Goal: Information Seeking & Learning: Learn about a topic

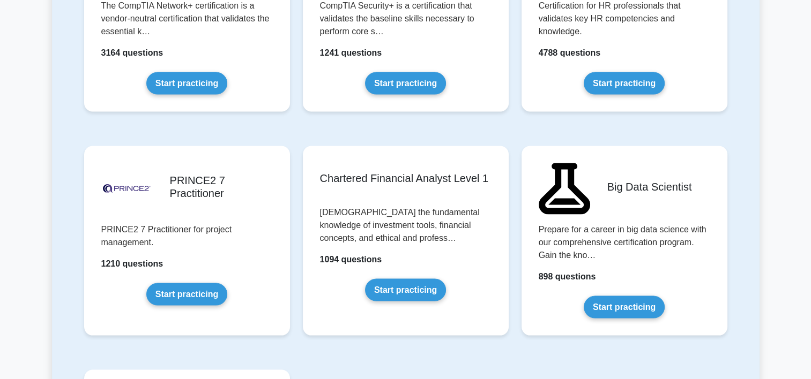
scroll to position [2119, 0]
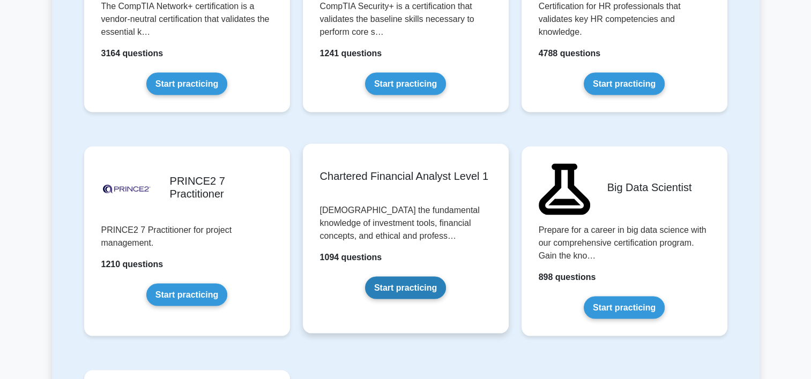
click at [422, 277] on link "Start practicing" at bounding box center [405, 288] width 81 height 23
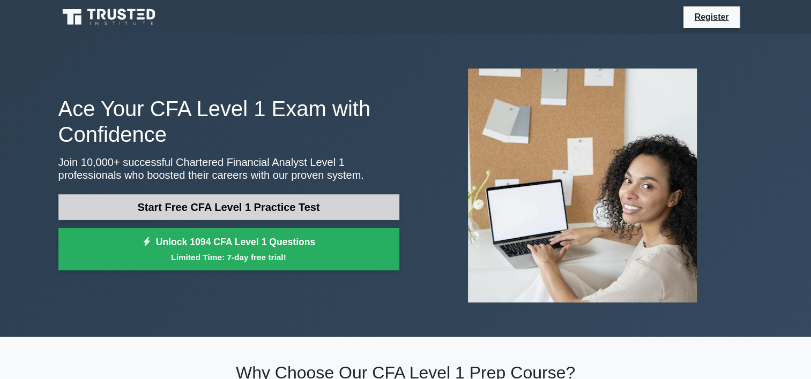
click at [317, 208] on link "Start Free CFA Level 1 Practice Test" at bounding box center [228, 208] width 341 height 26
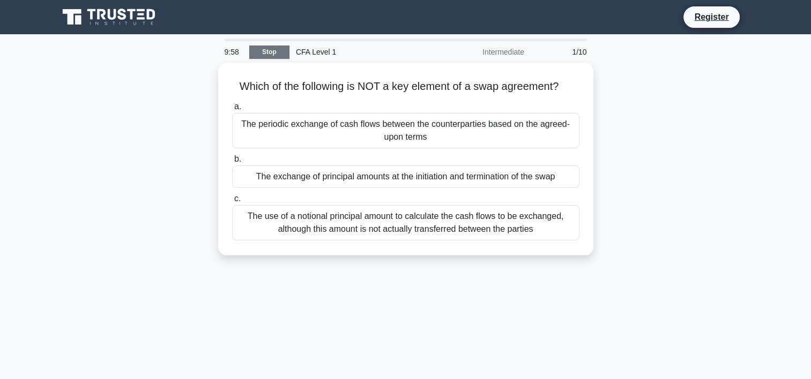
click at [277, 56] on link "Stop" at bounding box center [269, 52] width 40 height 13
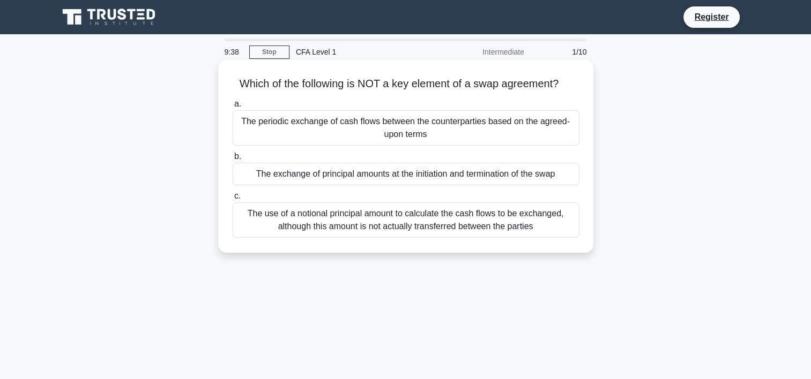
click at [324, 221] on div "The use of a notional principal amount to calculate the cash flows to be exchan…" at bounding box center [405, 220] width 347 height 35
click at [232, 200] on input "c. The use of a notional principal amount to calculate the cash flows to be exc…" at bounding box center [232, 196] width 0 height 7
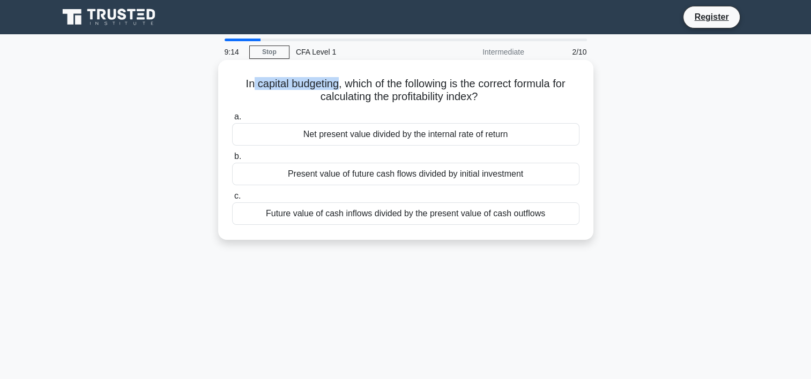
drag, startPoint x: 248, startPoint y: 88, endPoint x: 336, endPoint y: 88, distance: 87.9
click at [336, 88] on h5 "In capital budgeting, which of the following is the correct formula for calcula…" at bounding box center [405, 90] width 349 height 27
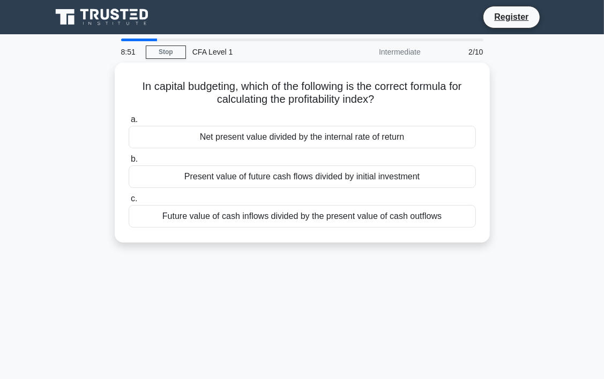
click at [567, 79] on main "8:51 Stop CFA Level 1 Intermediate 2/10 In capital budgeting, which of the foll…" at bounding box center [302, 306] width 604 height 545
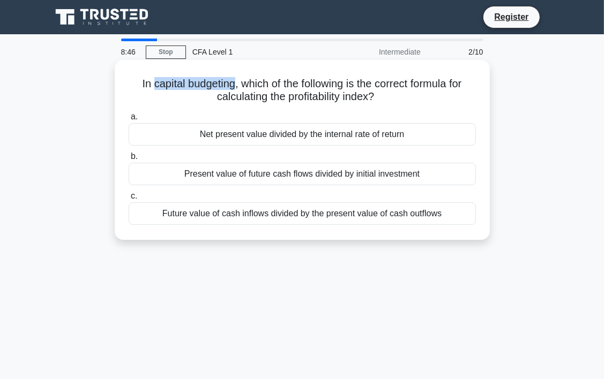
drag, startPoint x: 146, startPoint y: 87, endPoint x: 231, endPoint y: 86, distance: 84.7
click at [231, 86] on h5 "In capital budgeting, which of the following is the correct formula for calcula…" at bounding box center [302, 90] width 349 height 27
copy h5 "capital budgeting"
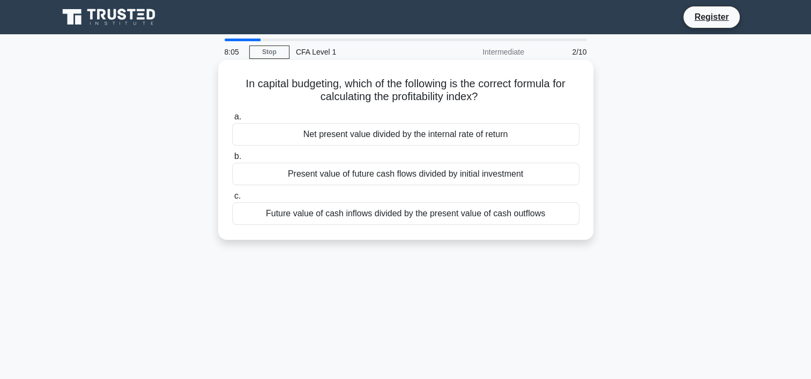
click at [404, 175] on div "Present value of future cash flows divided by initial investment" at bounding box center [405, 174] width 347 height 23
click at [232, 160] on input "b. Present value of future cash flows divided by initial investment" at bounding box center [232, 156] width 0 height 7
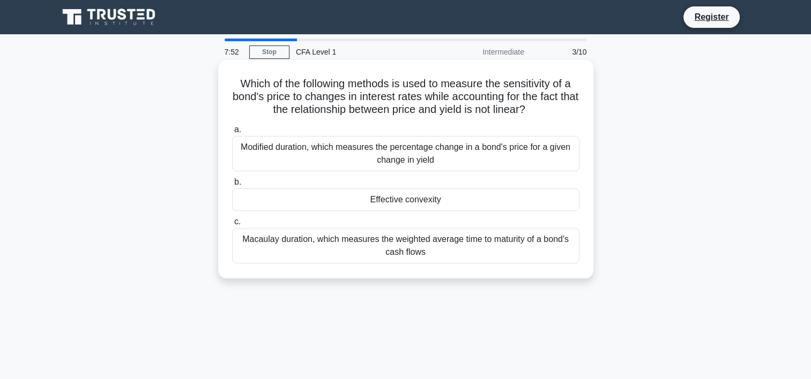
click at [388, 200] on div "Effective convexity" at bounding box center [405, 200] width 347 height 23
click at [232, 186] on input "b. Effective convexity" at bounding box center [232, 182] width 0 height 7
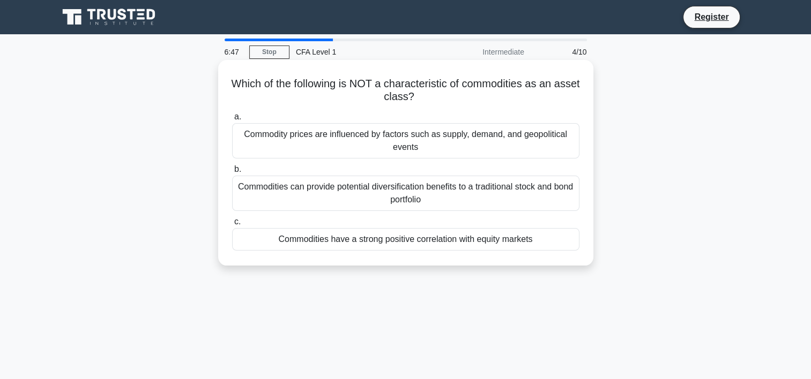
click at [380, 241] on div "Commodities have a strong positive correlation with equity markets" at bounding box center [405, 239] width 347 height 23
click at [232, 226] on input "c. Commodities have a strong positive correlation with equity markets" at bounding box center [232, 222] width 0 height 7
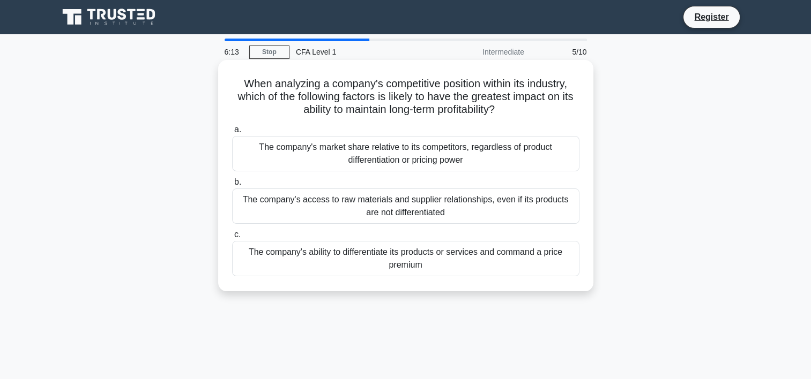
click at [443, 161] on div "The company's market share relative to its competitors, regardless of product d…" at bounding box center [405, 153] width 347 height 35
click at [232, 133] on input "a. The company's market share relative to its competitors, regardless of produc…" at bounding box center [232, 129] width 0 height 7
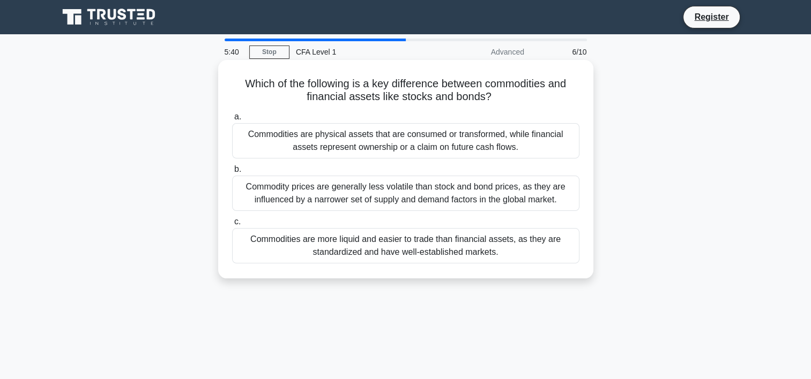
click at [430, 190] on div "Commodity prices are generally less volatile than stock and bond prices, as the…" at bounding box center [405, 193] width 347 height 35
click at [232, 173] on input "b. Commodity prices are generally less volatile than stock and bond prices, as …" at bounding box center [232, 169] width 0 height 7
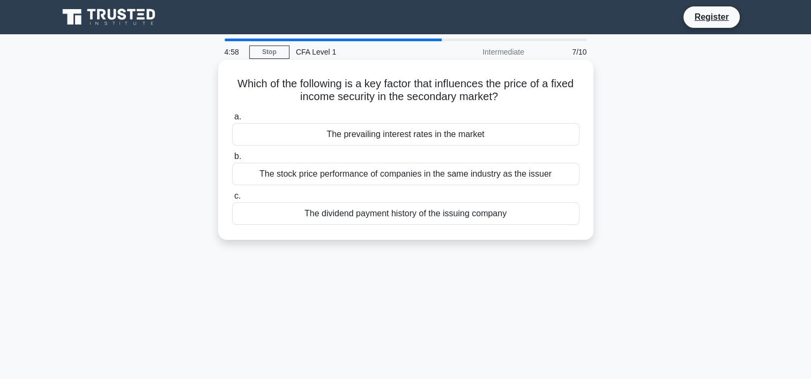
click at [358, 139] on div "The prevailing interest rates in the market" at bounding box center [405, 134] width 347 height 23
click at [232, 121] on input "a. The prevailing interest rates in the market" at bounding box center [232, 117] width 0 height 7
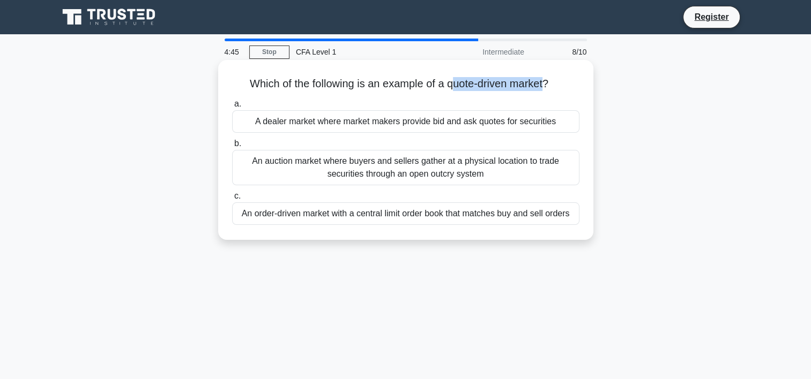
drag, startPoint x: 452, startPoint y: 87, endPoint x: 549, endPoint y: 85, distance: 97.0
click at [549, 85] on h5 "Which of the following is an example of a quote-driven market? .spinner_0XTQ{tr…" at bounding box center [405, 84] width 349 height 14
click at [451, 86] on h5 "Which of the following is an example of a quote-driven market? .spinner_0XTQ{tr…" at bounding box center [405, 84] width 349 height 14
click at [444, 88] on h5 "Which of the following is an example of a quote-driven market? .spinner_0XTQ{tr…" at bounding box center [405, 84] width 349 height 14
drag, startPoint x: 448, startPoint y: 88, endPoint x: 548, endPoint y: 84, distance: 100.3
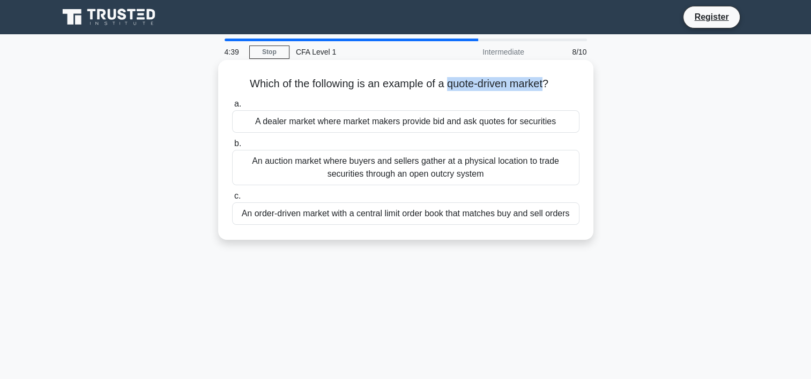
click at [548, 84] on h5 "Which of the following is an example of a quote-driven market? .spinner_0XTQ{tr…" at bounding box center [405, 84] width 349 height 14
copy h5 "quote-driven market"
click at [427, 214] on div "An order-driven market with a central limit order book that matches buy and sel…" at bounding box center [405, 214] width 347 height 23
click at [232, 200] on input "c. An order-driven market with a central limit order book that matches buy and …" at bounding box center [232, 196] width 0 height 7
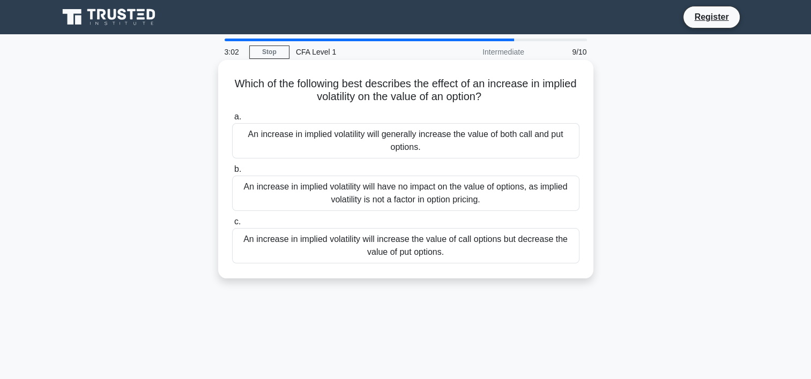
click at [478, 150] on div "An increase in implied volatility will generally increase the value of both cal…" at bounding box center [405, 140] width 347 height 35
click at [232, 121] on input "a. An increase in implied volatility will generally increase the value of both …" at bounding box center [232, 117] width 0 height 7
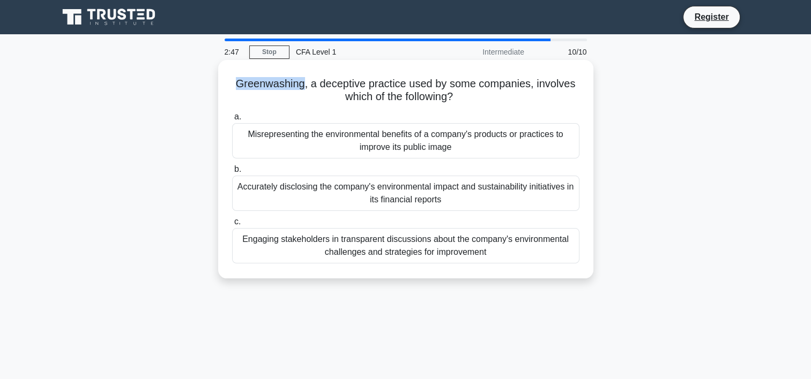
drag, startPoint x: 237, startPoint y: 85, endPoint x: 302, endPoint y: 87, distance: 65.4
click at [302, 87] on h5 "Greenwashing, a deceptive practice used by some companies, involves which of th…" at bounding box center [405, 90] width 349 height 27
copy h5 "Greenwashing"
click at [484, 65] on div "Greenwashing, a deceptive practice used by some companies, involves which of th…" at bounding box center [405, 169] width 367 height 210
drag, startPoint x: 240, startPoint y: 188, endPoint x: 416, endPoint y: 192, distance: 176.4
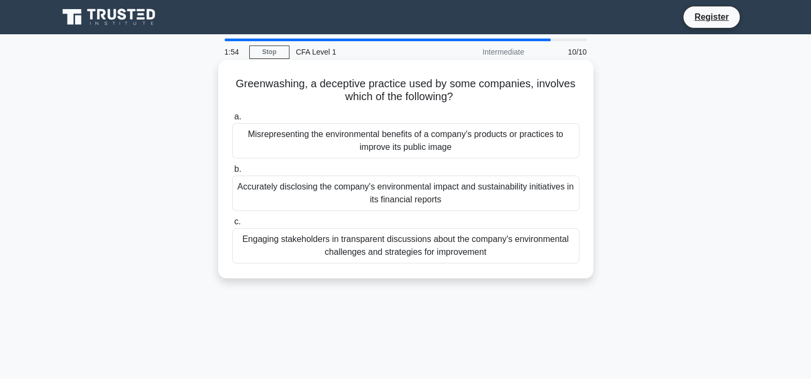
click at [416, 192] on div "Accurately disclosing the company's environmental impact and sustainability ini…" at bounding box center [405, 193] width 347 height 35
click at [233, 192] on div "Accurately disclosing the company's environmental impact and sustainability ini…" at bounding box center [405, 193] width 347 height 35
click at [232, 173] on input "b. Accurately disclosing the company's environmental impact and sustainability …" at bounding box center [232, 169] width 0 height 7
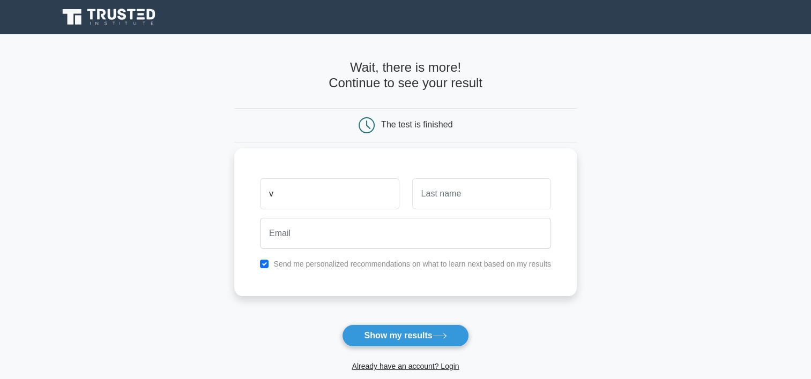
type input "[PERSON_NAME]"
type input "sacristan"
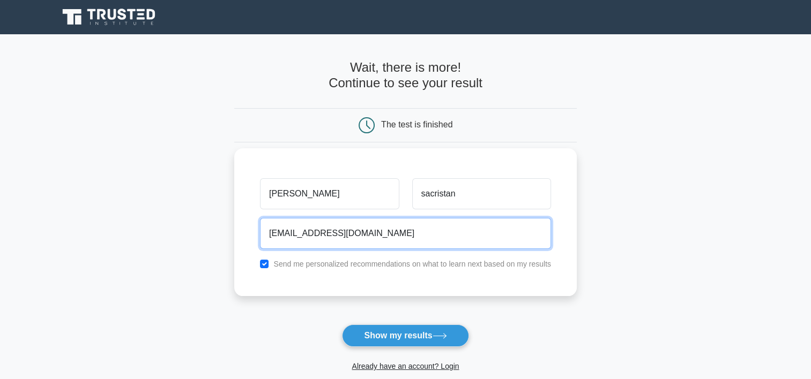
click at [320, 237] on input "[EMAIL_ADDRESS][DOMAIN_NAME]" at bounding box center [405, 233] width 291 height 31
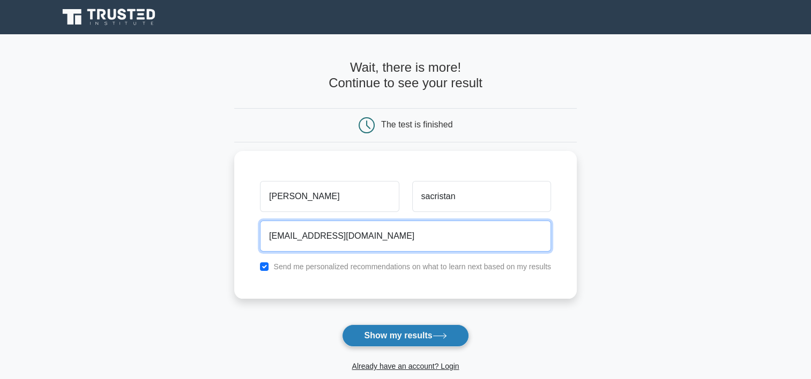
type input "[EMAIL_ADDRESS][DOMAIN_NAME]"
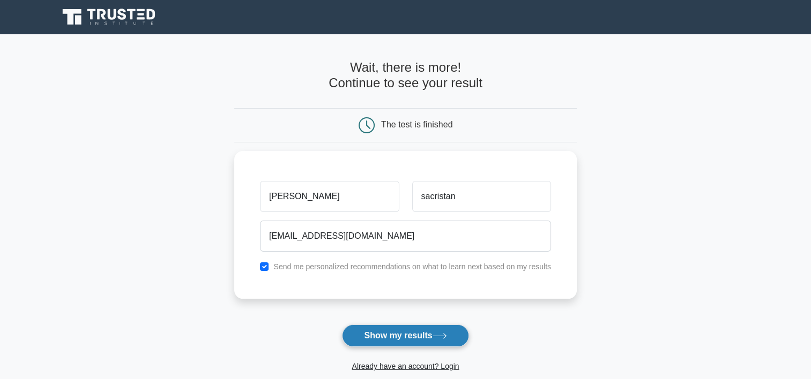
click at [422, 330] on button "Show my results" at bounding box center [405, 336] width 126 height 23
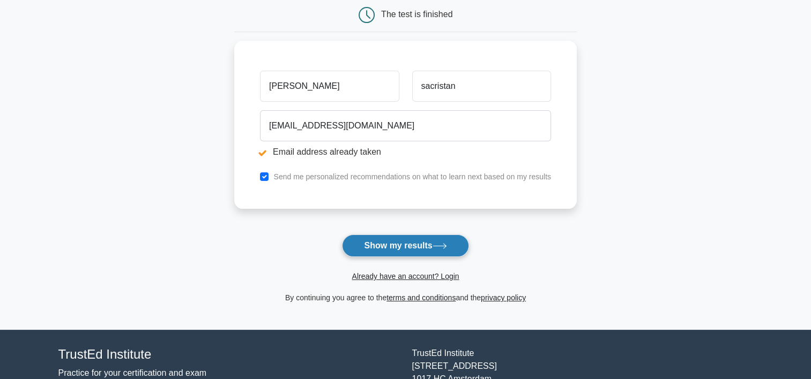
scroll to position [90, 0]
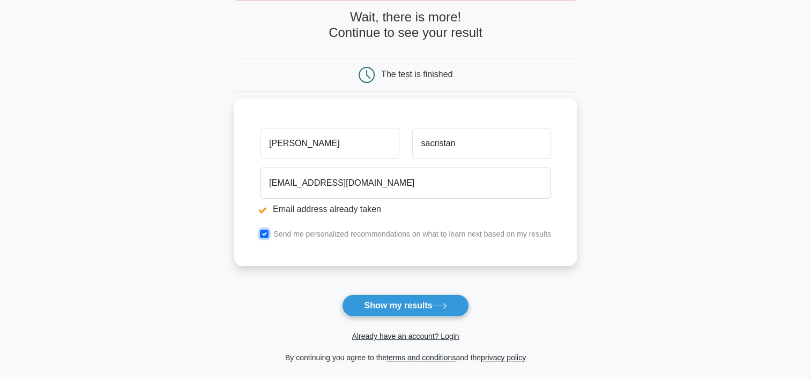
click at [267, 235] on input "checkbox" at bounding box center [264, 234] width 9 height 9
checkbox input "false"
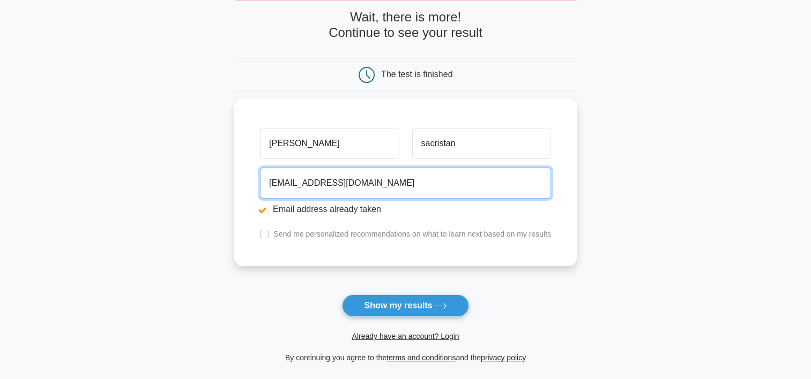
click at [322, 185] on input "[EMAIL_ADDRESS][DOMAIN_NAME]" at bounding box center [405, 183] width 291 height 31
type input "[EMAIL_ADDRESS][DOMAIN_NAME]"
click at [342, 295] on button "Show my results" at bounding box center [405, 306] width 126 height 23
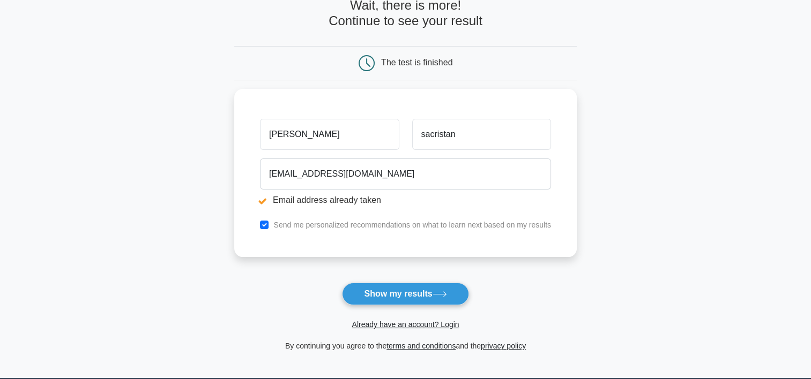
scroll to position [105, 0]
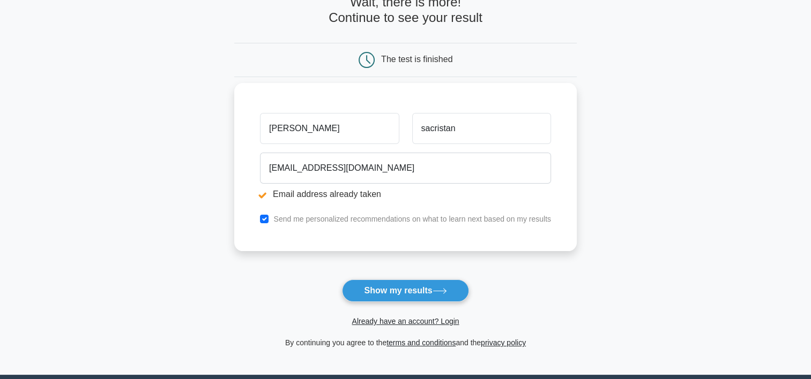
click at [265, 192] on li "Email address already taken" at bounding box center [405, 194] width 291 height 13
click at [263, 219] on input "checkbox" at bounding box center [264, 219] width 9 height 9
checkbox input "false"
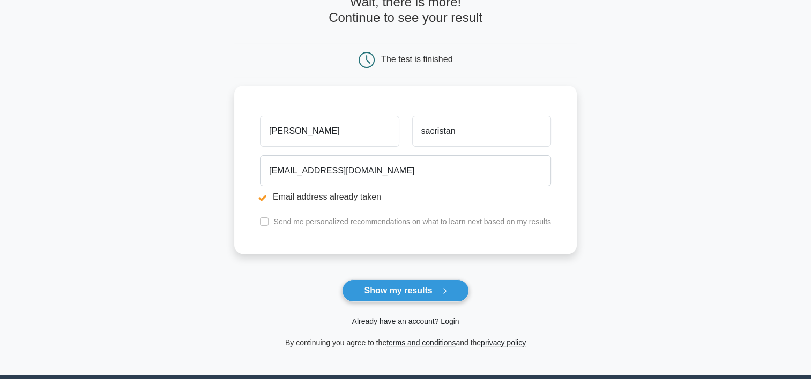
click at [381, 319] on link "Already have an account? Login" at bounding box center [405, 321] width 107 height 9
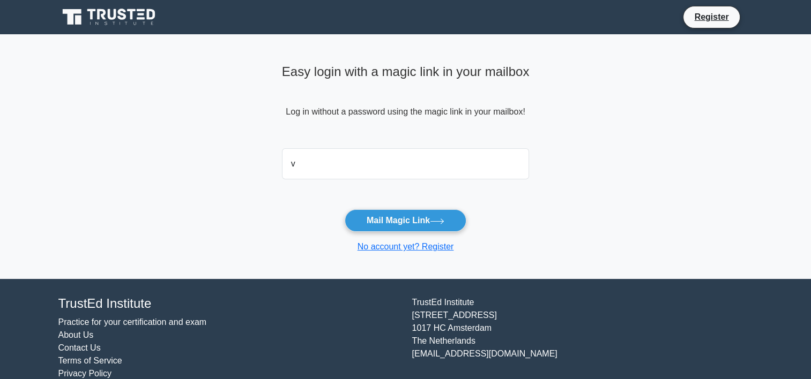
type input "[EMAIL_ADDRESS][DOMAIN_NAME]"
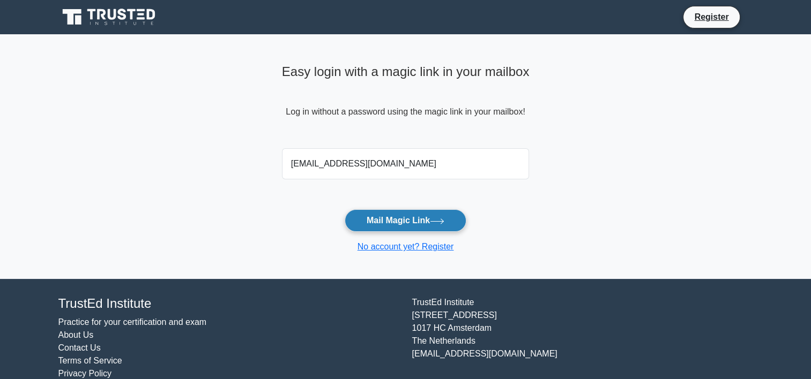
click at [410, 227] on button "Mail Magic Link" at bounding box center [406, 221] width 122 height 23
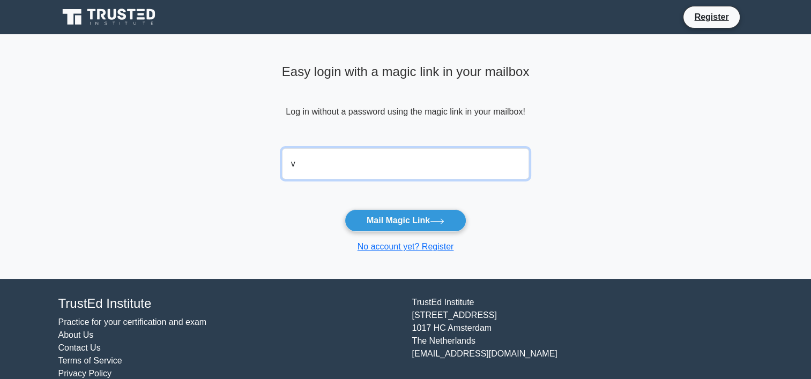
type input "victorsacris22@gmail.com"
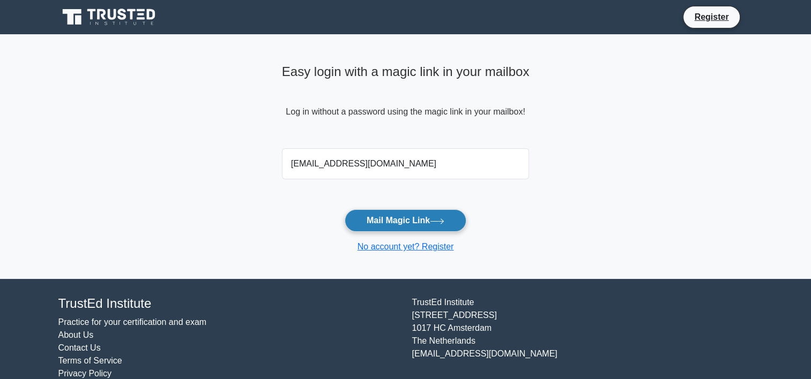
click at [400, 224] on button "Mail Magic Link" at bounding box center [406, 221] width 122 height 23
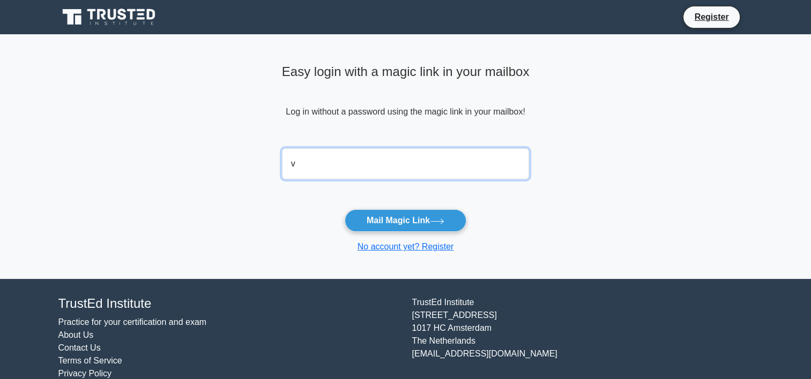
type input "[EMAIL_ADDRESS][DOMAIN_NAME]"
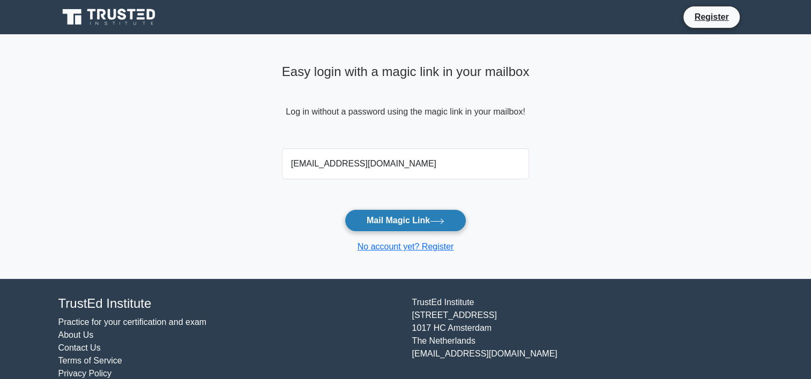
click at [405, 216] on button "Mail Magic Link" at bounding box center [406, 221] width 122 height 23
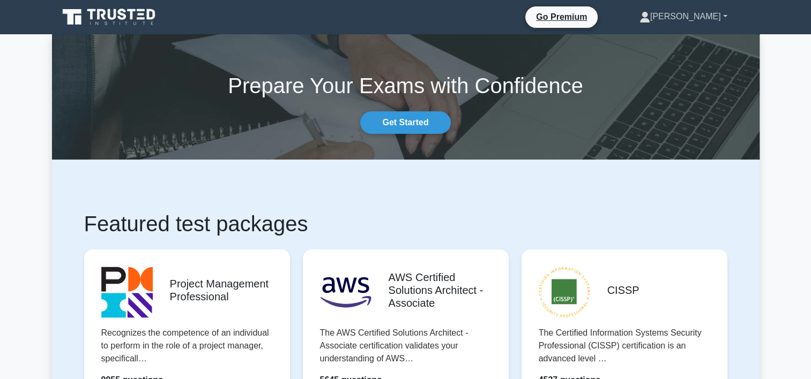
click at [716, 11] on link "[PERSON_NAME]" at bounding box center [683, 16] width 139 height 21
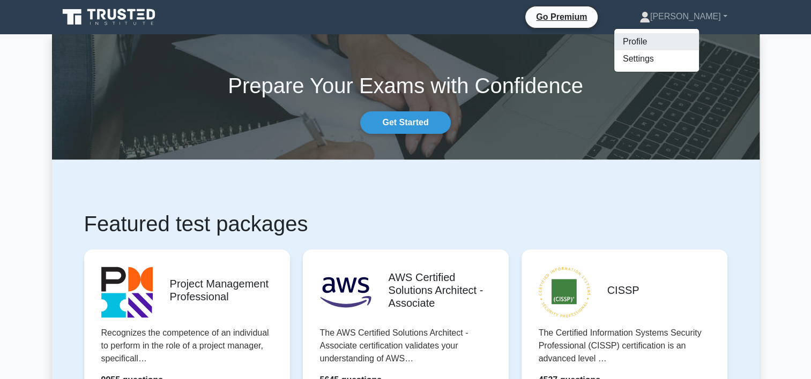
click at [688, 39] on link "Profile" at bounding box center [656, 41] width 85 height 17
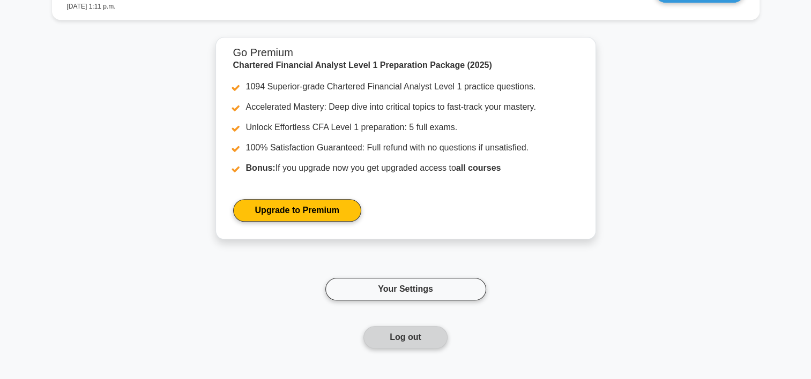
scroll to position [1045, 0]
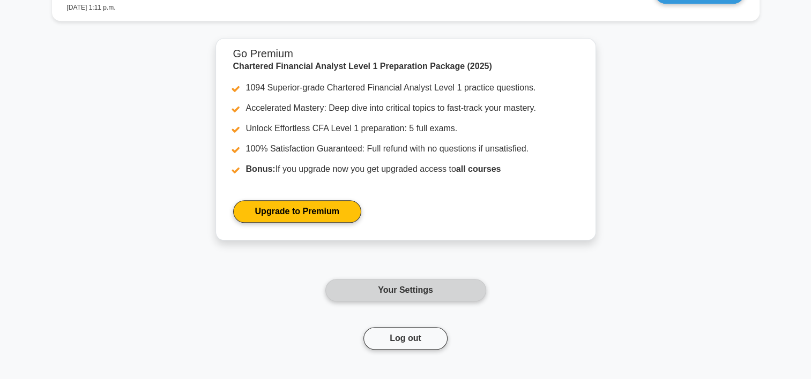
click at [376, 279] on link "Your Settings" at bounding box center [405, 290] width 161 height 23
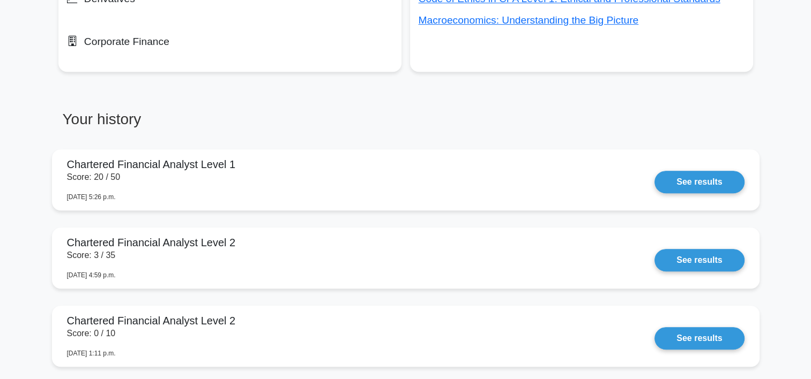
scroll to position [699, 0]
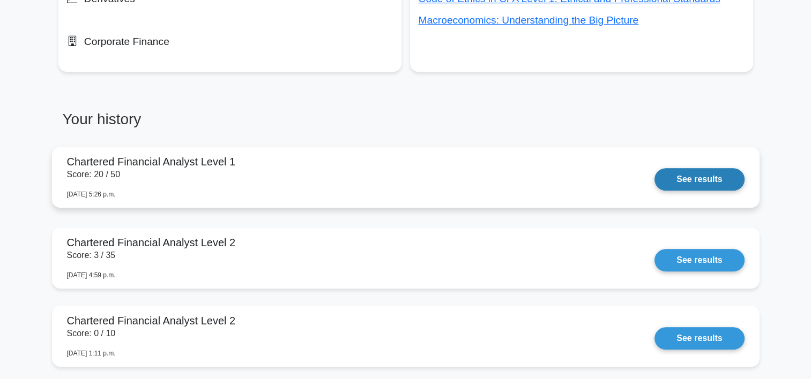
click at [654, 191] on link "See results" at bounding box center [699, 179] width 90 height 23
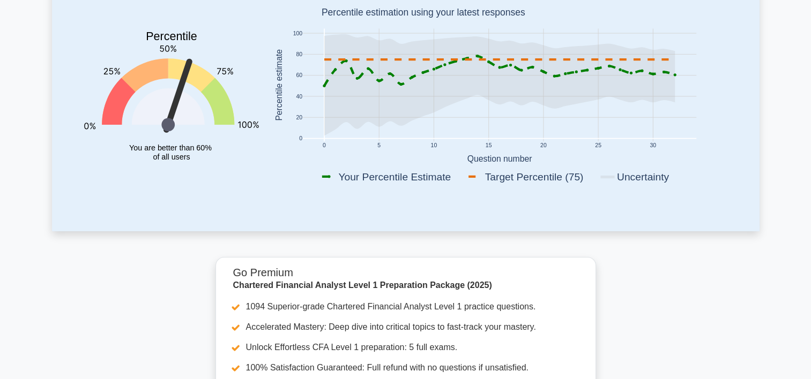
scroll to position [0, 0]
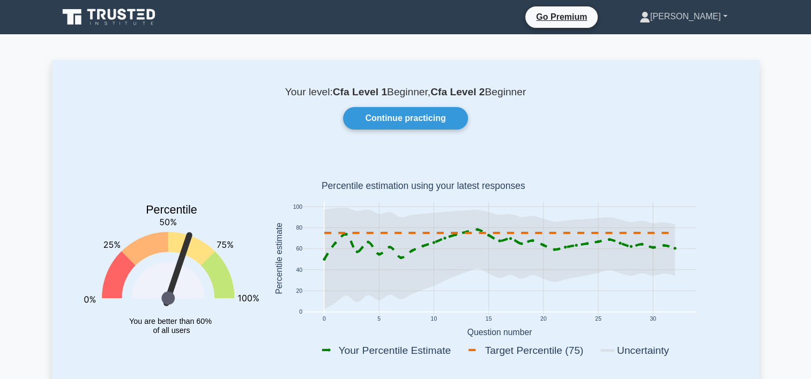
click at [728, 17] on link "[PERSON_NAME]" at bounding box center [683, 16] width 139 height 21
click at [680, 63] on link "Settings" at bounding box center [656, 58] width 85 height 17
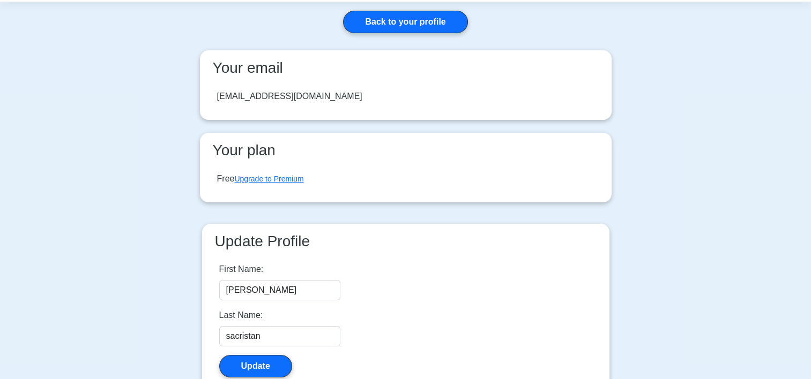
scroll to position [42, 0]
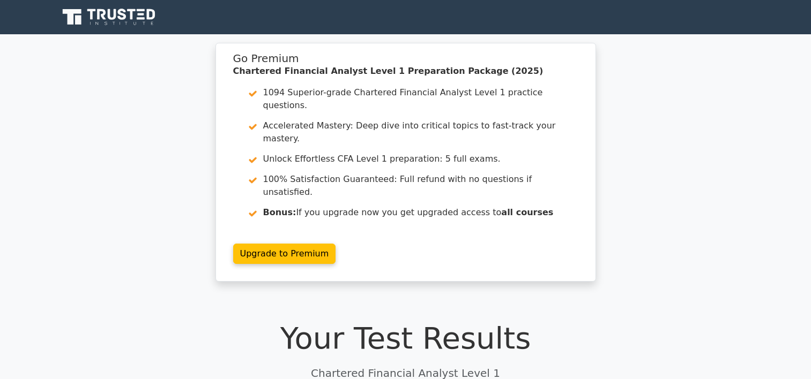
click at [680, 180] on div "Go Premium Chartered Financial Analyst Level 1 Preparation Package (2025) 1094 …" at bounding box center [405, 169] width 811 height 252
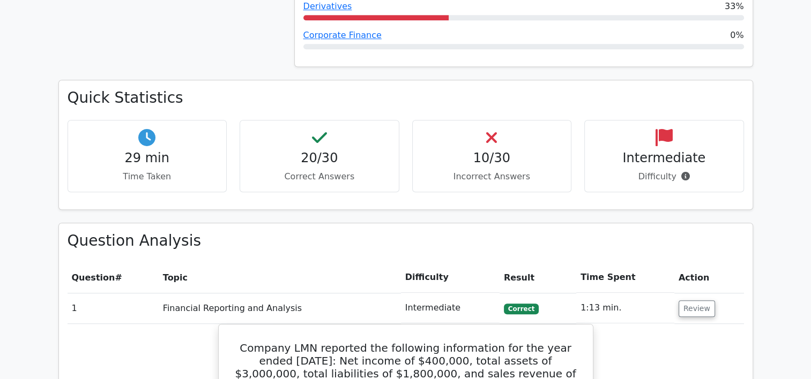
scroll to position [649, 0]
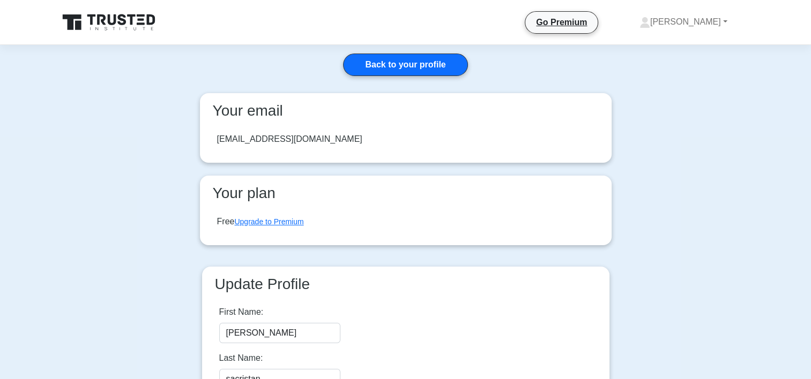
click at [130, 23] on icon at bounding box center [109, 22] width 103 height 20
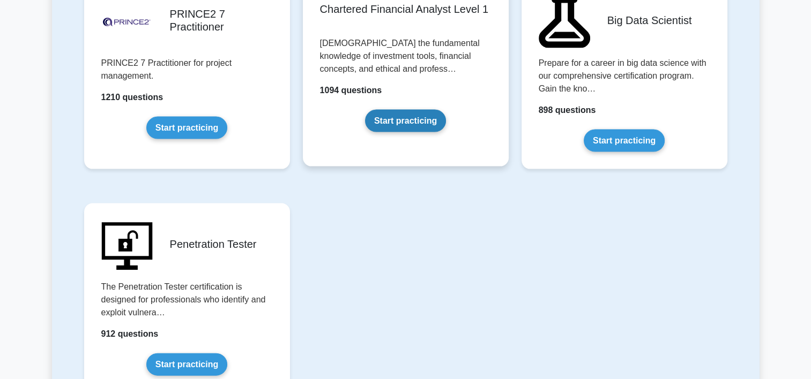
scroll to position [2299, 0]
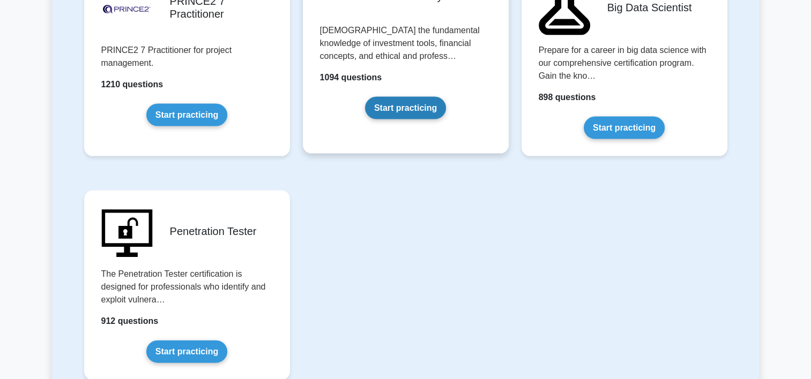
click at [427, 97] on link "Start practicing" at bounding box center [405, 108] width 81 height 23
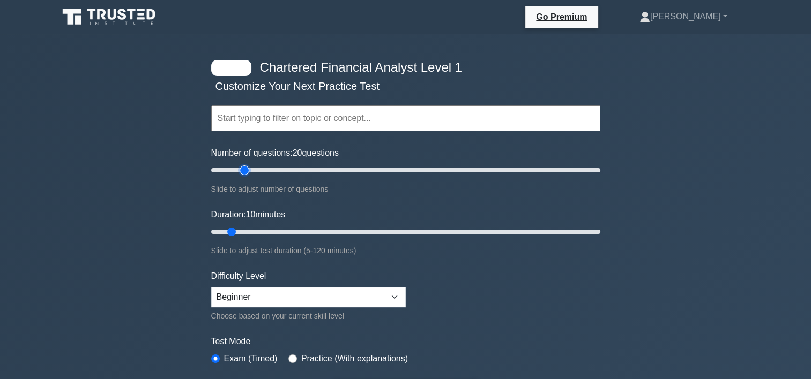
type input "20"
click at [246, 167] on input "Number of questions: 20 questions" at bounding box center [405, 170] width 389 height 13
click at [247, 229] on input "Duration: 15 minutes" at bounding box center [405, 232] width 389 height 13
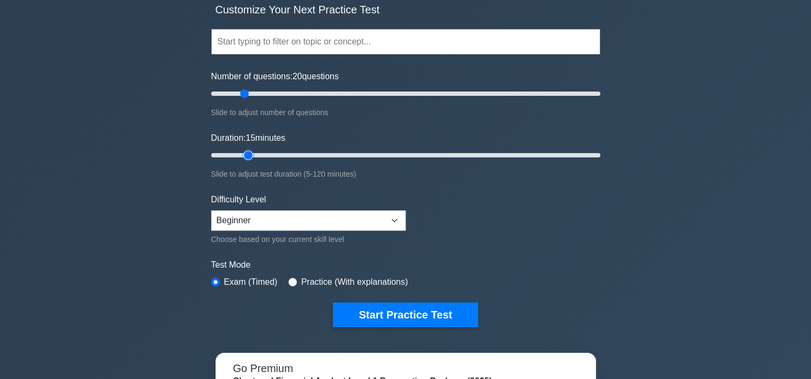
scroll to position [87, 0]
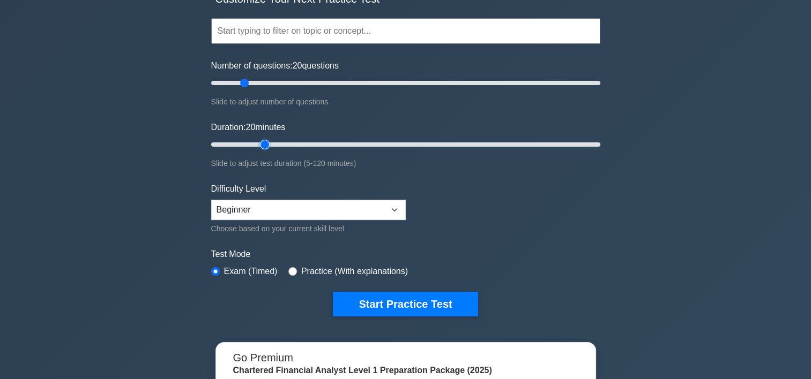
type input "20"
click at [258, 144] on input "Duration: 20 minutes" at bounding box center [405, 144] width 389 height 13
